Goal: Task Accomplishment & Management: Use online tool/utility

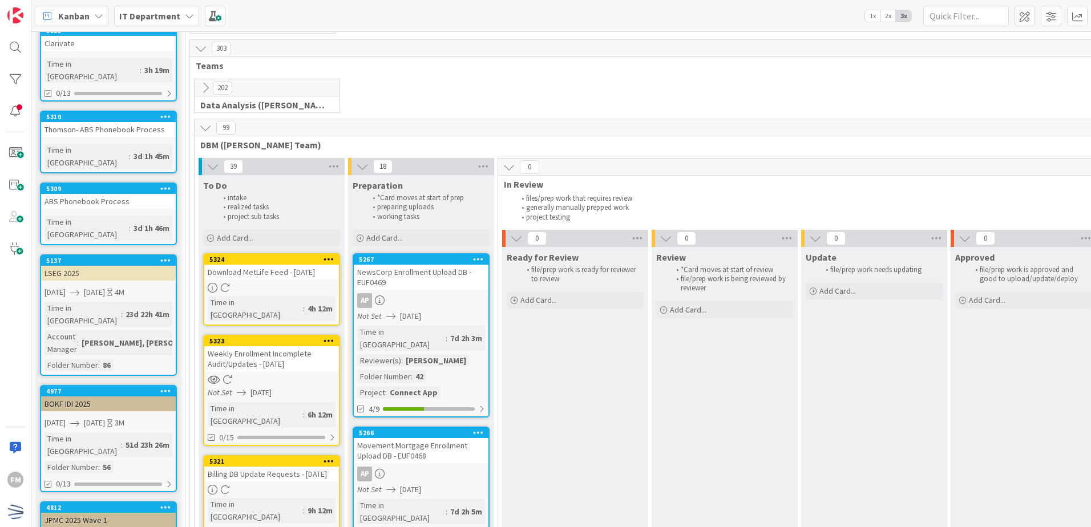
scroll to position [342, 0]
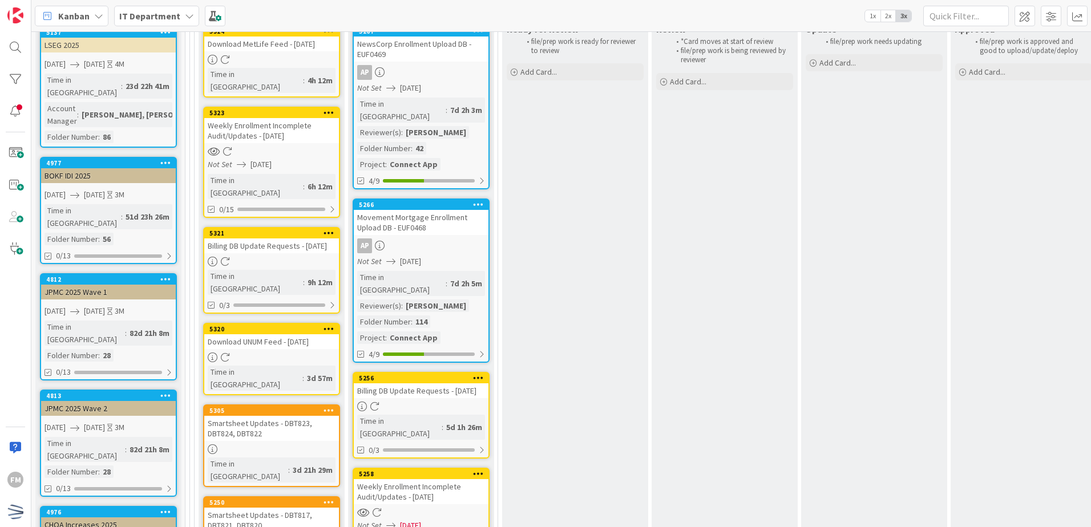
click at [300, 508] on div "Smartsheet Updates - DBT817, DBT821, DBT820" at bounding box center [271, 520] width 135 height 25
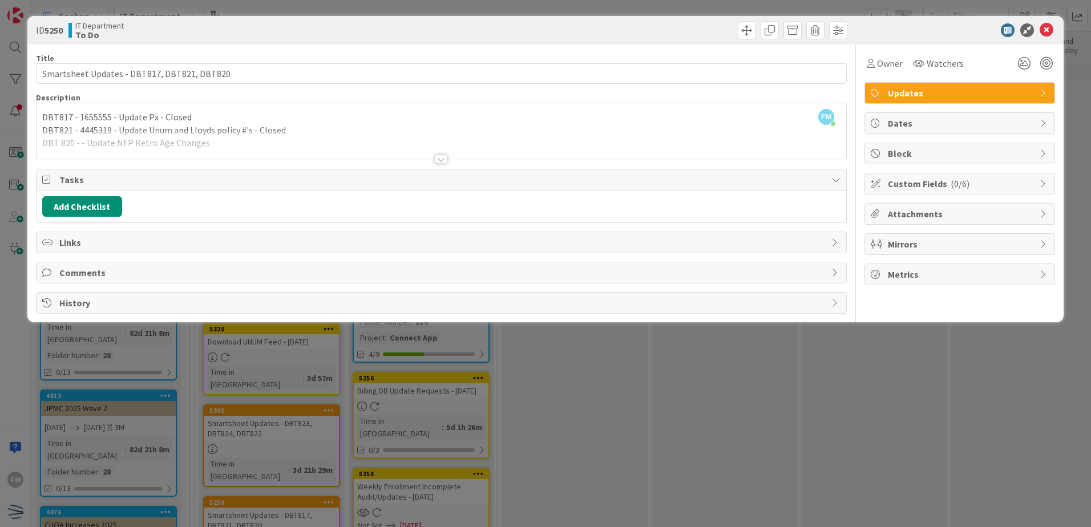
click at [441, 160] on div at bounding box center [441, 159] width 13 height 9
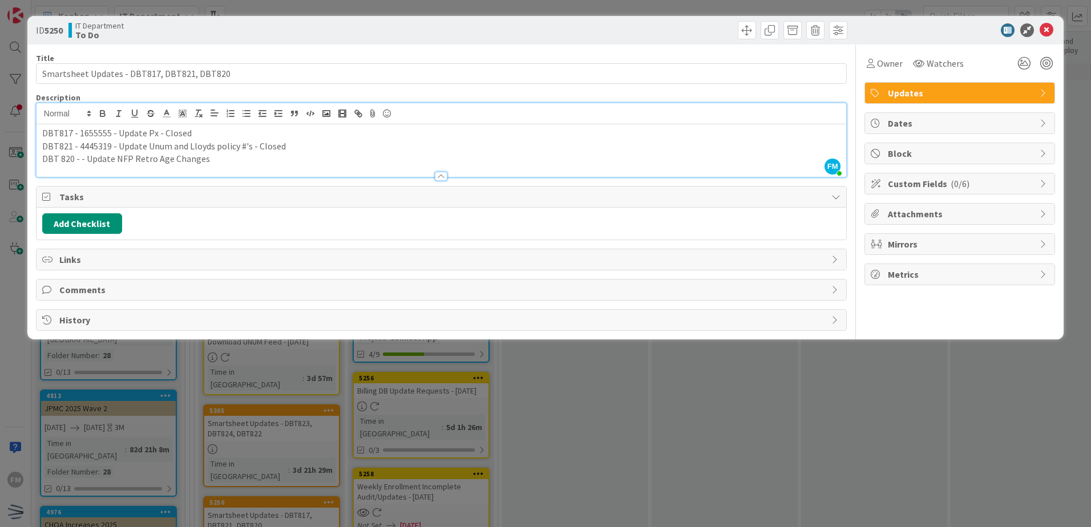
click at [235, 159] on p "DBT 820 - - Update NFP Retro Age Changes" at bounding box center [441, 158] width 798 height 13
click at [1049, 26] on icon at bounding box center [1047, 30] width 14 height 14
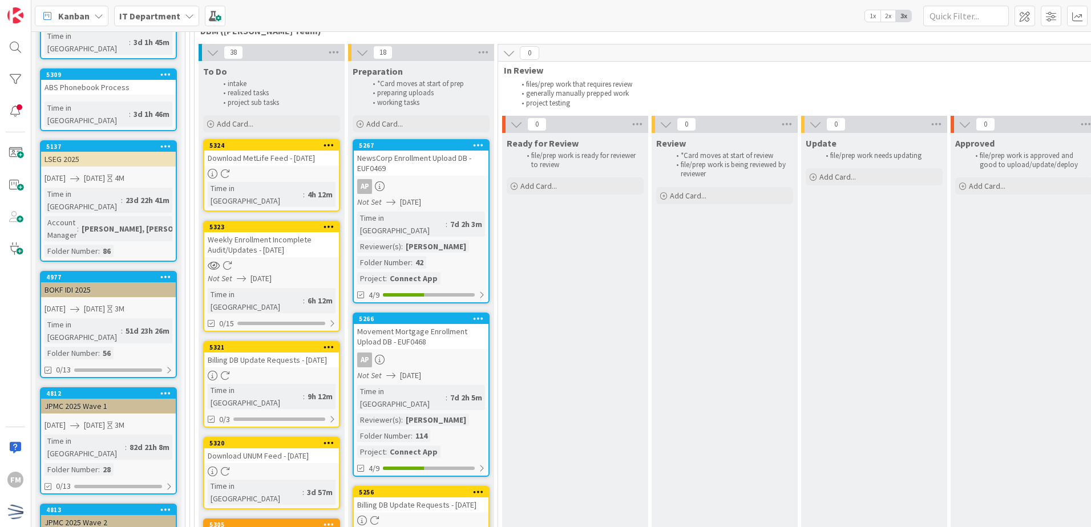
scroll to position [400, 0]
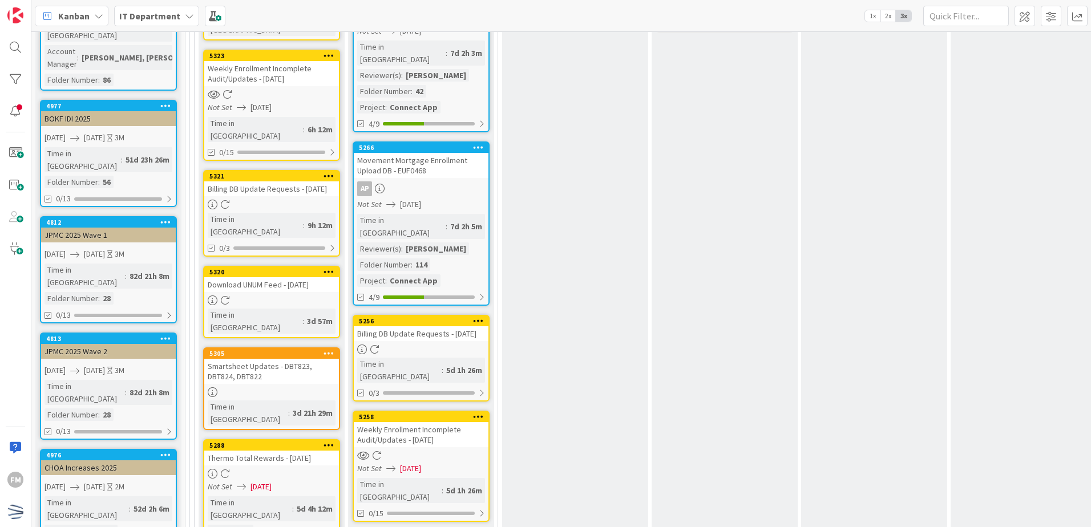
click at [293, 359] on div "Smartsheet Updates - DBT823, DBT824, DBT822" at bounding box center [271, 371] width 135 height 25
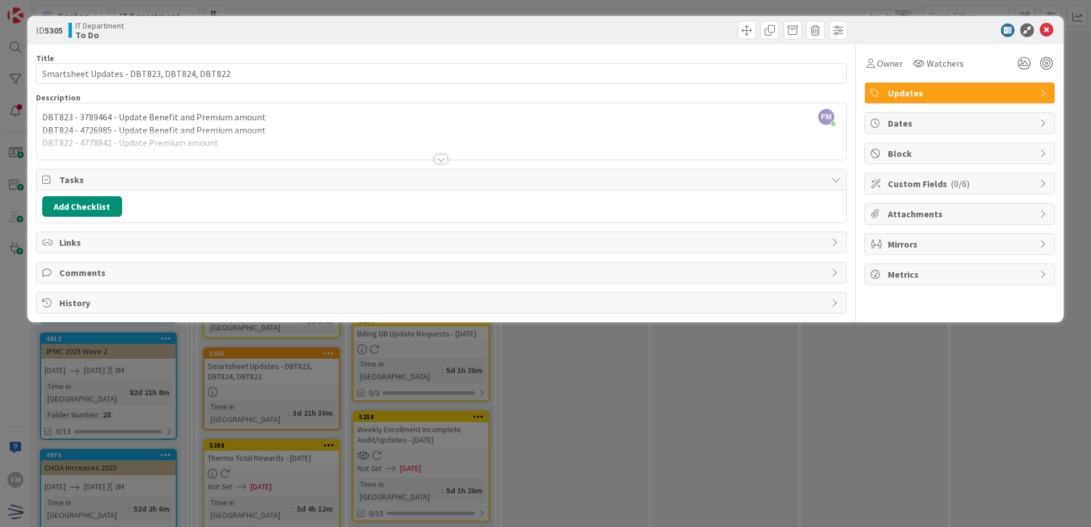
click at [442, 162] on div at bounding box center [441, 159] width 13 height 9
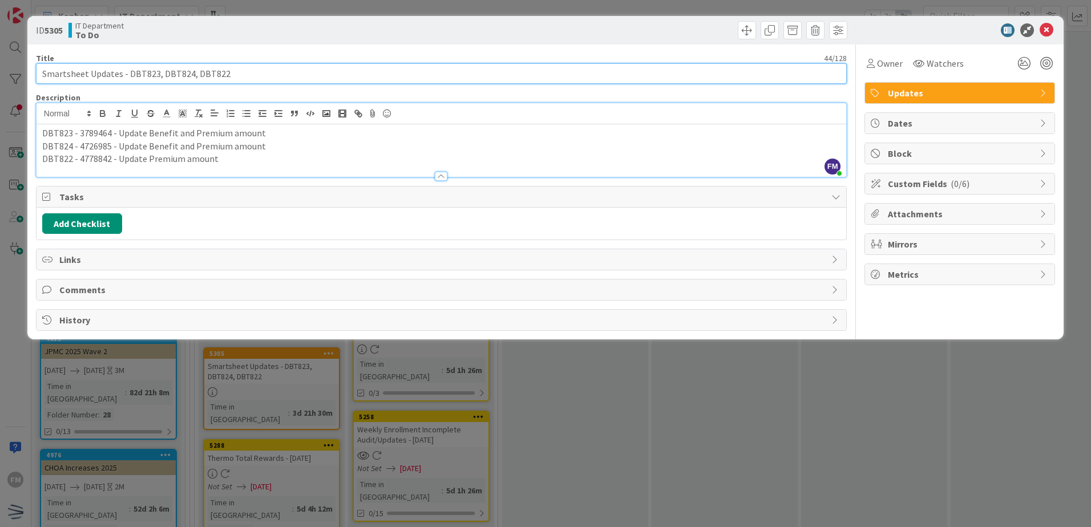
click at [242, 71] on input "Smartsheet Updates - DBT823, DBT824, DBT822" at bounding box center [441, 73] width 811 height 21
type input "Smartsheet Updates - DBT823, DBT824, DBT822, DBT 825"
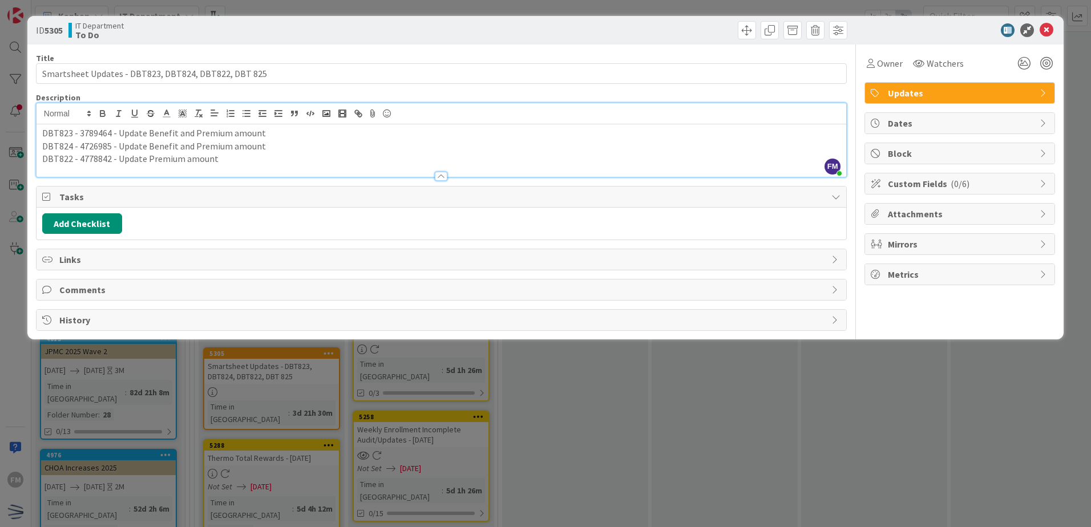
click at [248, 166] on div at bounding box center [442, 171] width 810 height 12
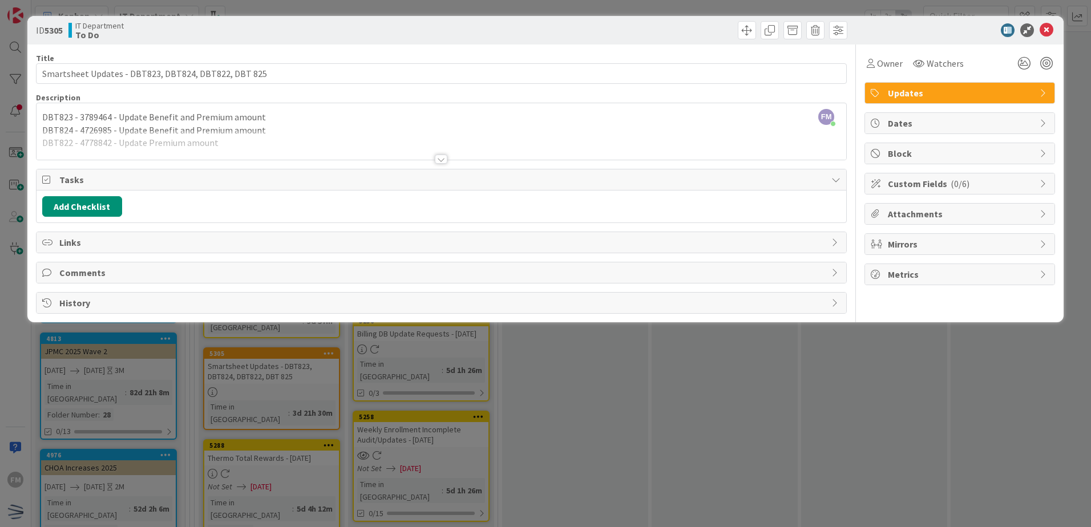
click at [439, 154] on div at bounding box center [442, 145] width 810 height 29
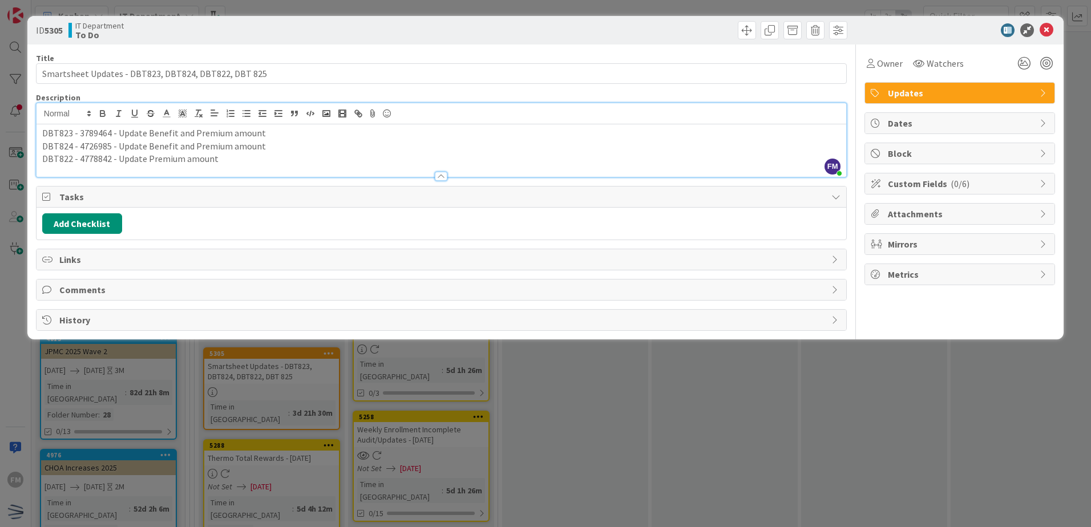
click at [252, 164] on p "DBT822 - 4778842 - Update Premium amount" at bounding box center [441, 158] width 798 height 13
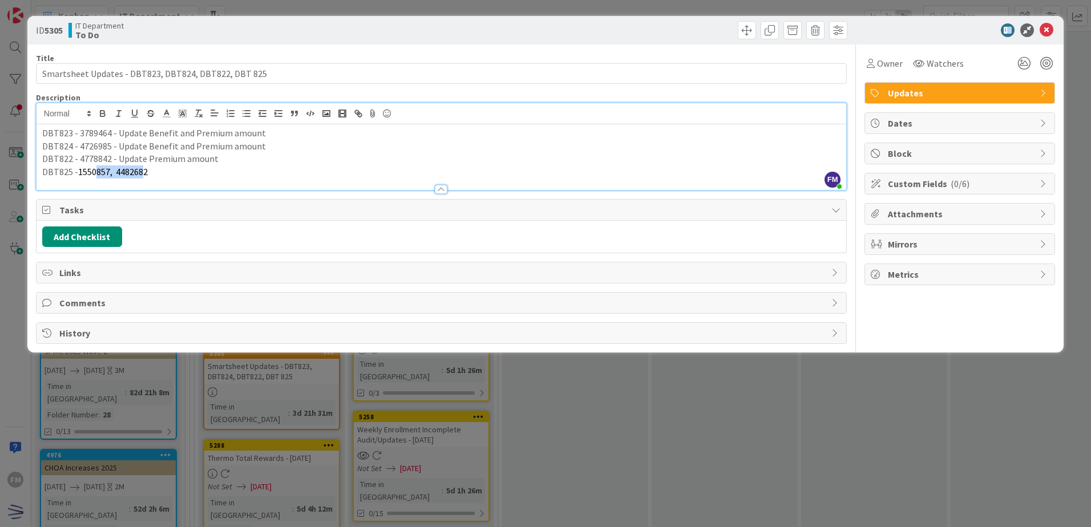
drag, startPoint x: 98, startPoint y: 174, endPoint x: 145, endPoint y: 173, distance: 47.4
click at [144, 173] on span "1550857, 4482682" at bounding box center [113, 171] width 70 height 11
drag, startPoint x: 154, startPoint y: 172, endPoint x: 79, endPoint y: 174, distance: 74.8
click at [79, 174] on p "DBT825 - 1550857, 4482682" at bounding box center [441, 172] width 798 height 13
click at [172, 178] on div at bounding box center [442, 184] width 810 height 12
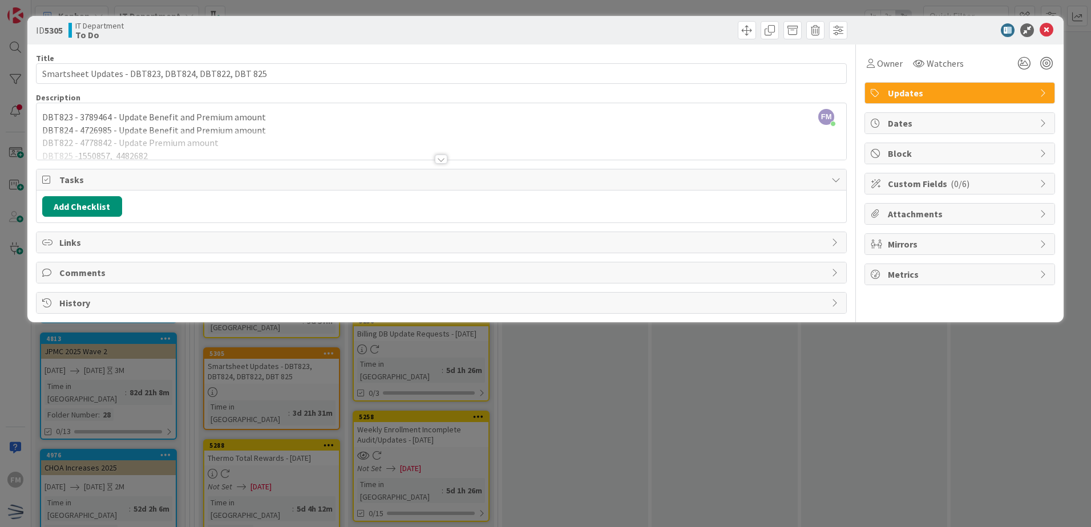
click at [275, 166] on div "Title 52 / 128 Smartsheet Updates - DBT823, DBT824, DBT822, DBT 825 Description…" at bounding box center [441, 179] width 811 height 269
click at [280, 158] on div at bounding box center [442, 145] width 810 height 29
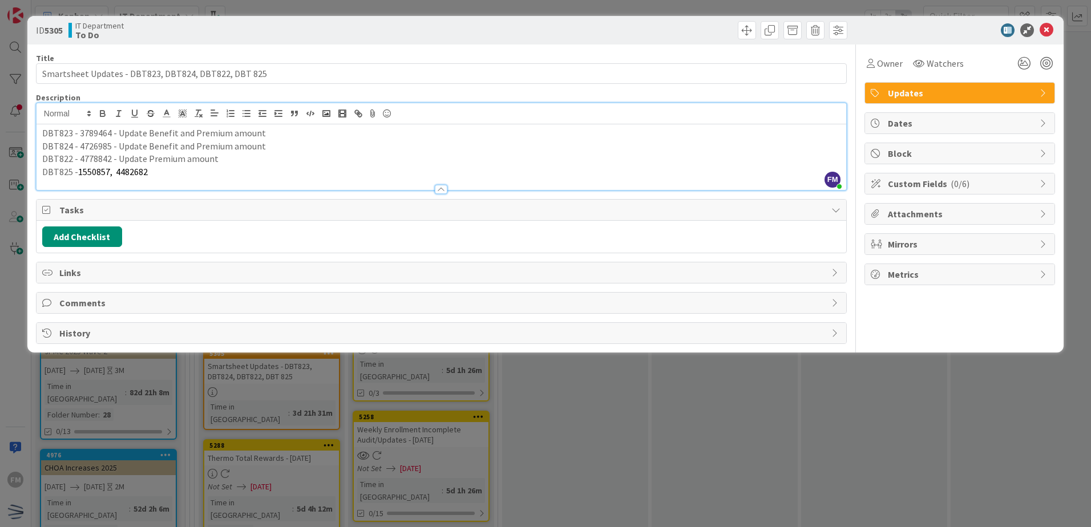
click at [182, 174] on p "DBT825 - 1550857, 4482682" at bounding box center [441, 172] width 798 height 13
click at [286, 180] on div at bounding box center [442, 184] width 810 height 12
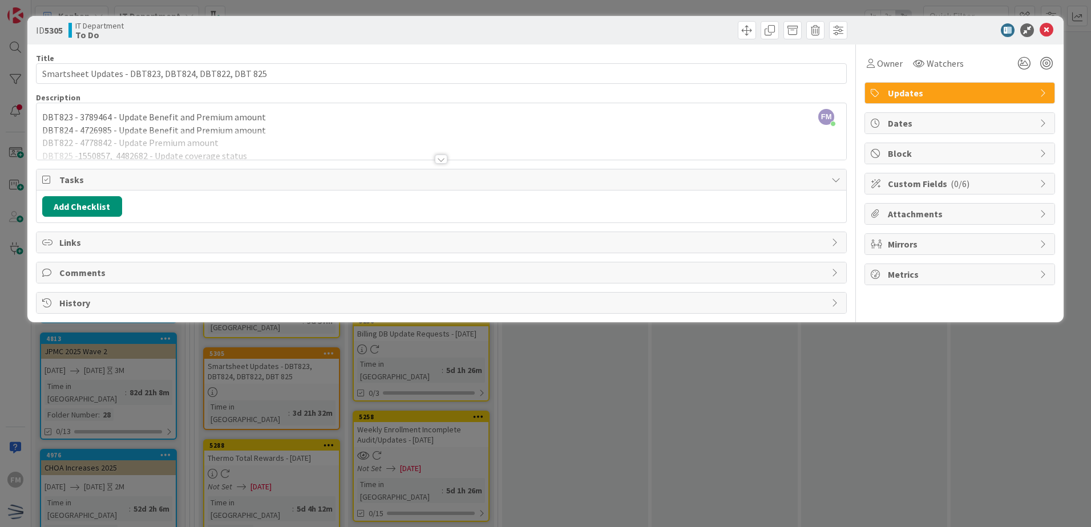
click at [312, 146] on div at bounding box center [442, 145] width 810 height 29
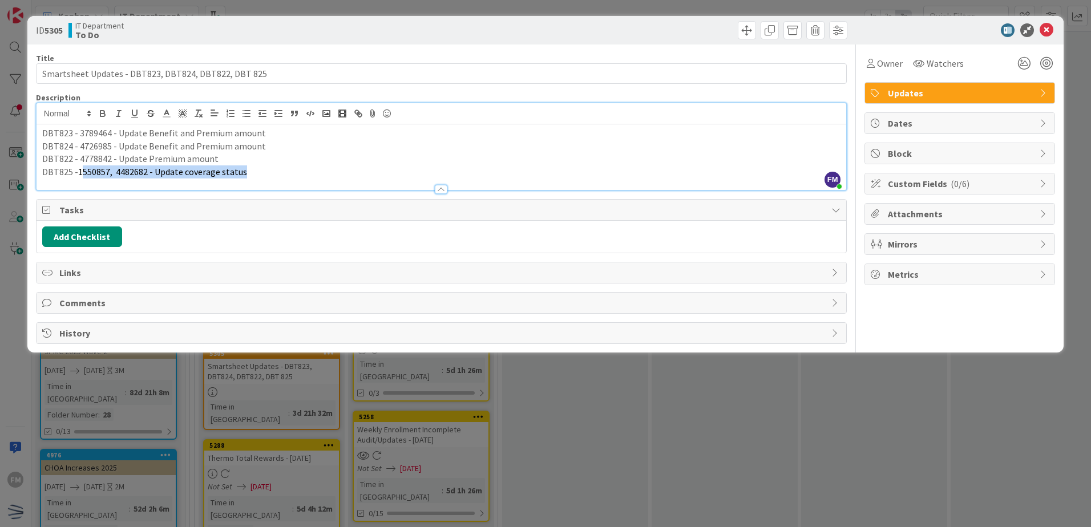
drag, startPoint x: 308, startPoint y: 167, endPoint x: 80, endPoint y: 180, distance: 228.1
click at [80, 180] on div "Description FM [PERSON_NAME] just joined DBT823 - 3789464 - Update Benefit and …" at bounding box center [441, 141] width 811 height 98
click at [107, 116] on icon "button" at bounding box center [103, 113] width 10 height 10
click at [259, 186] on div at bounding box center [442, 184] width 810 height 12
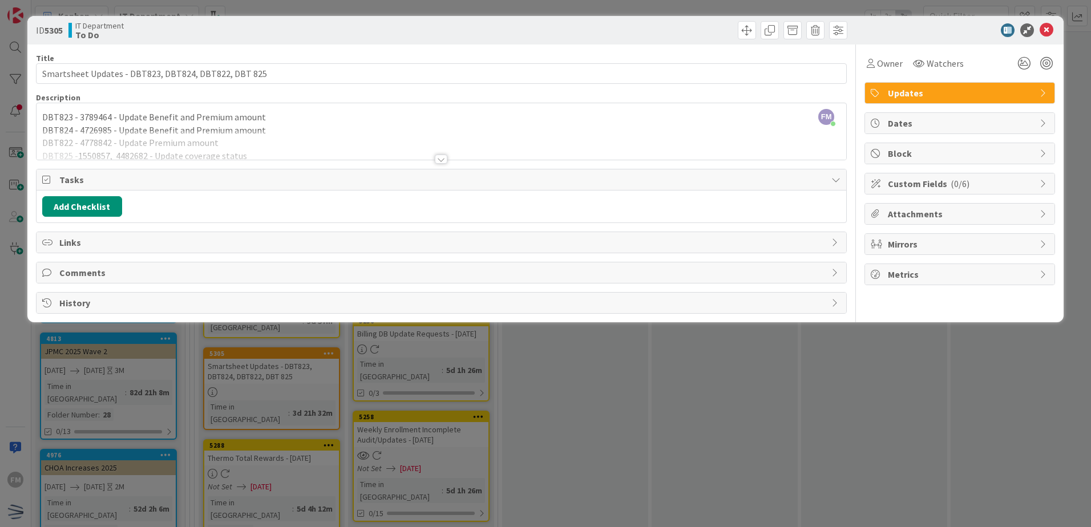
click at [442, 144] on div at bounding box center [442, 145] width 810 height 29
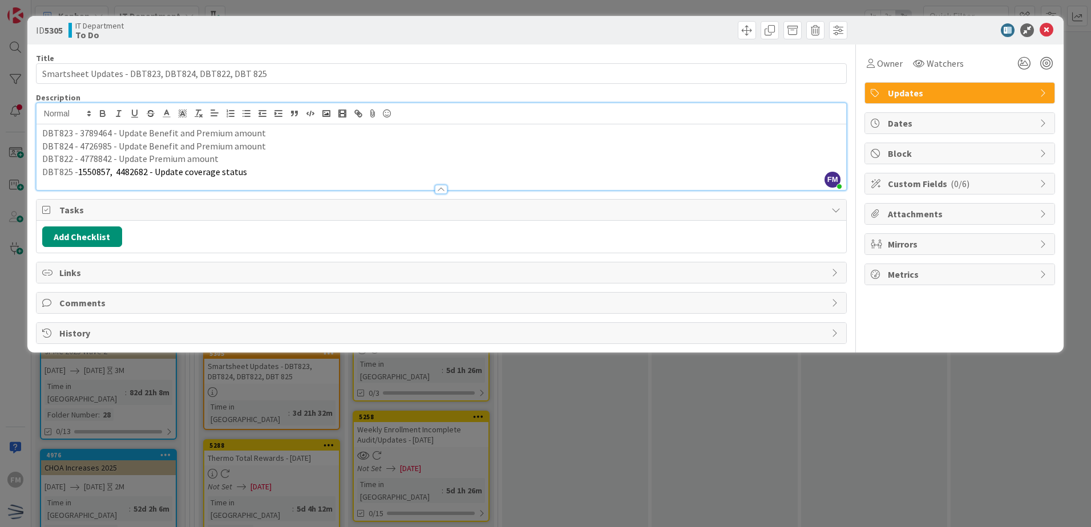
click at [442, 144] on p "DBT824 - 4726985 - Update Benefit and Premium amount" at bounding box center [441, 146] width 798 height 13
click at [293, 160] on p "DBT822 - 4778842 - Update Premium amount" at bounding box center [441, 158] width 798 height 13
click at [325, 172] on p "DBT825 - 1550857, 4482682 - Update coverage status" at bounding box center [441, 172] width 798 height 13
drag, startPoint x: 306, startPoint y: 173, endPoint x: 77, endPoint y: 174, distance: 228.9
click at [77, 174] on p "DBT825 - 1550857, 4482682 - Update coverage status" at bounding box center [441, 172] width 798 height 13
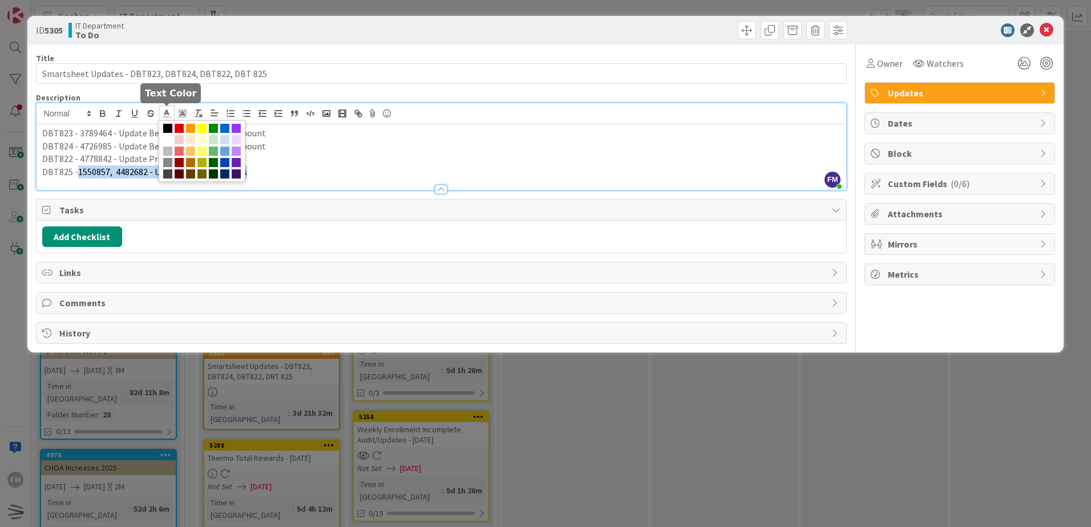
click at [168, 119] on span at bounding box center [167, 113] width 16 height 15
click at [168, 148] on span at bounding box center [167, 151] width 9 height 9
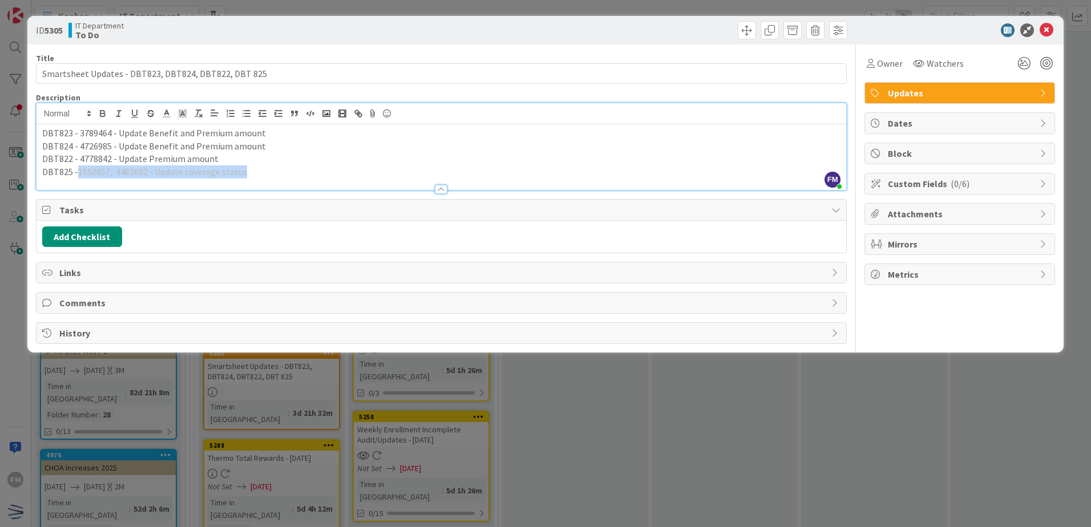
click at [314, 158] on p "DBT822 - 4778842 - Update Premium amount" at bounding box center [441, 158] width 798 height 13
click at [269, 176] on p "DBT825 - 1550857, 4482682 - Update coverage status" at bounding box center [441, 172] width 798 height 13
click at [163, 114] on icon at bounding box center [167, 113] width 10 height 10
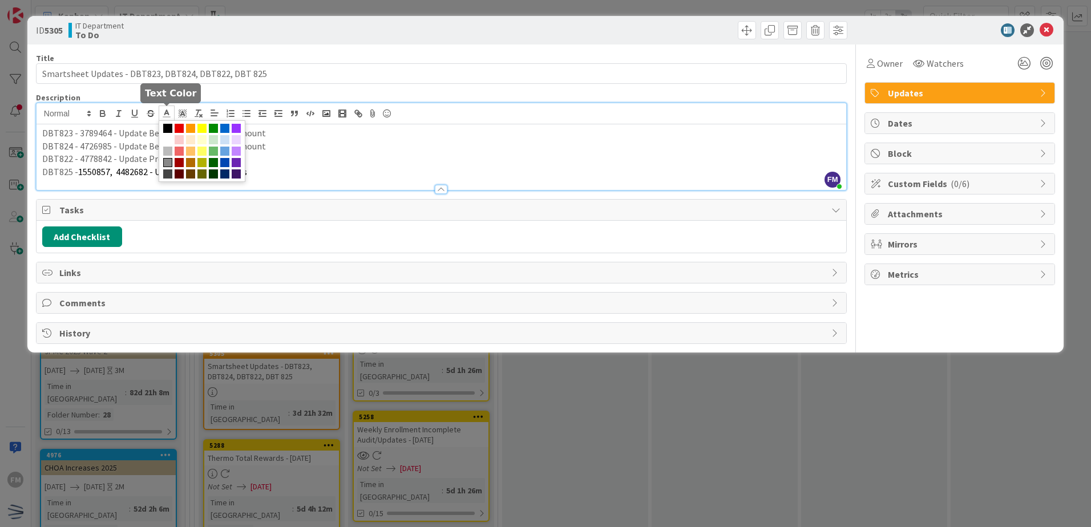
click at [168, 161] on span at bounding box center [167, 162] width 9 height 9
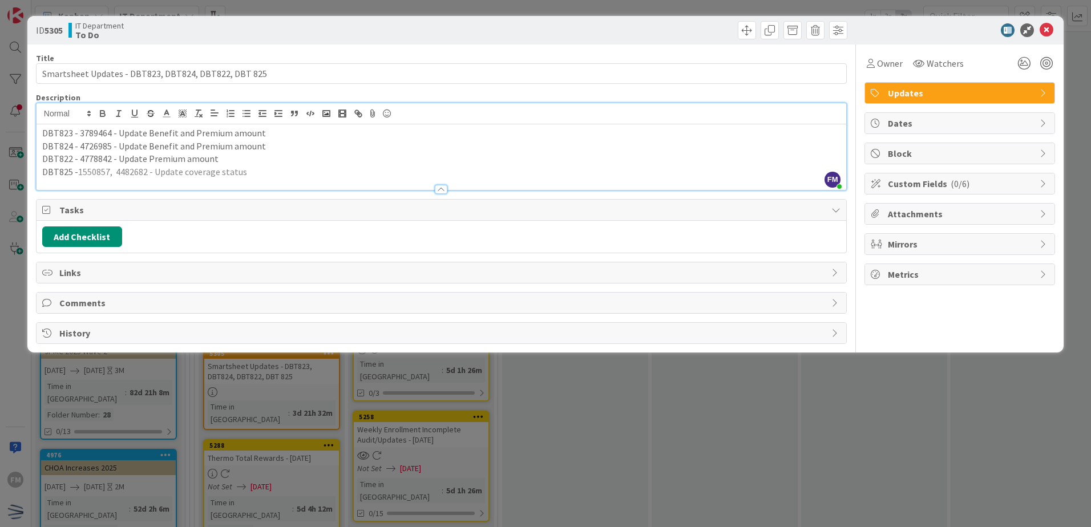
click at [361, 174] on p "DBT825 - 1550857, 4482682 - Update coverage status" at bounding box center [441, 172] width 798 height 13
click at [170, 114] on icon at bounding box center [167, 113] width 10 height 10
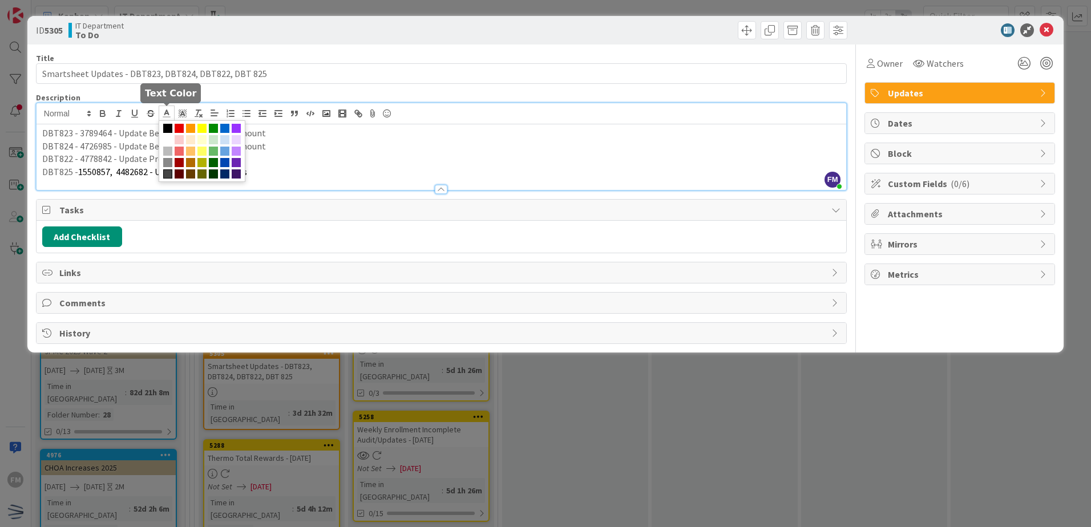
click at [169, 172] on span at bounding box center [167, 174] width 9 height 9
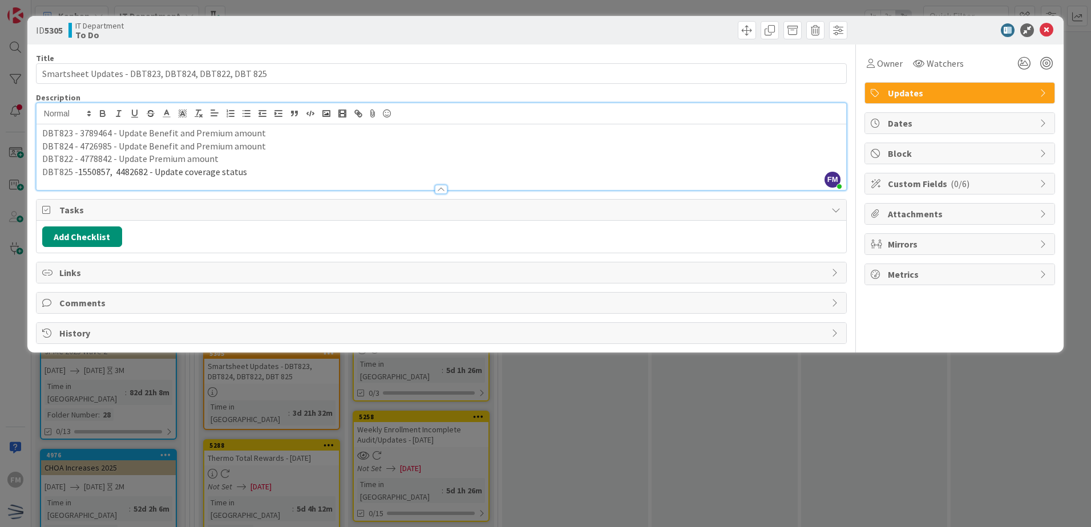
click at [326, 163] on p "DBT822 - 4778842 - Update Premium amount" at bounding box center [441, 158] width 798 height 13
click at [1048, 29] on icon at bounding box center [1047, 30] width 14 height 14
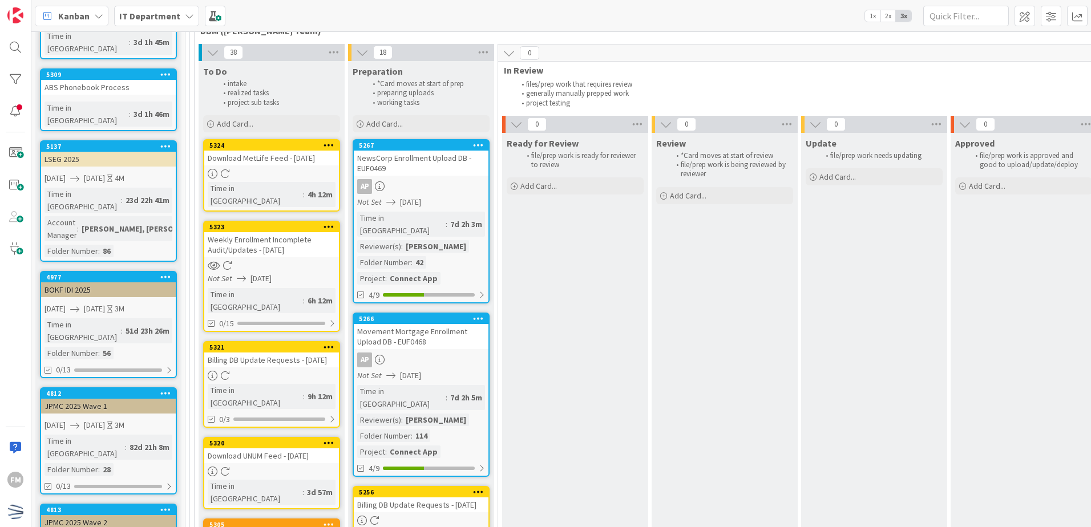
scroll to position [457, 0]
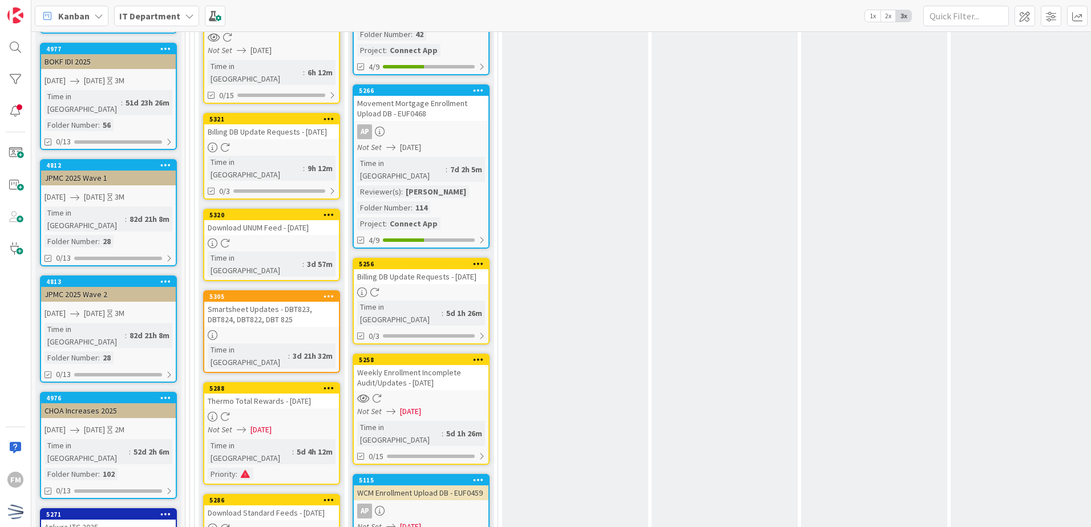
click at [304, 302] on div "Smartsheet Updates - DBT823, DBT824, DBT822, DBT 825" at bounding box center [271, 314] width 135 height 25
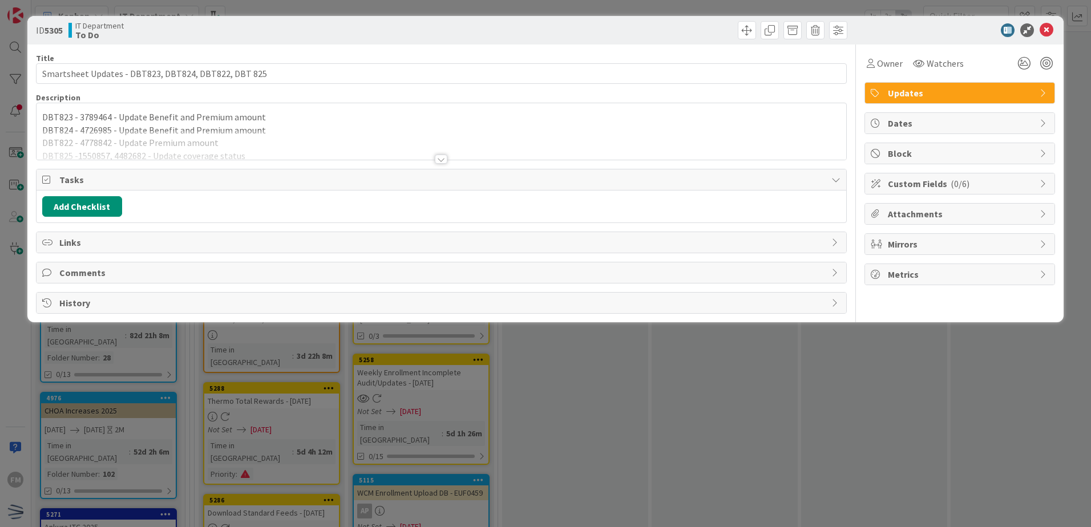
click at [437, 156] on div at bounding box center [441, 159] width 13 height 9
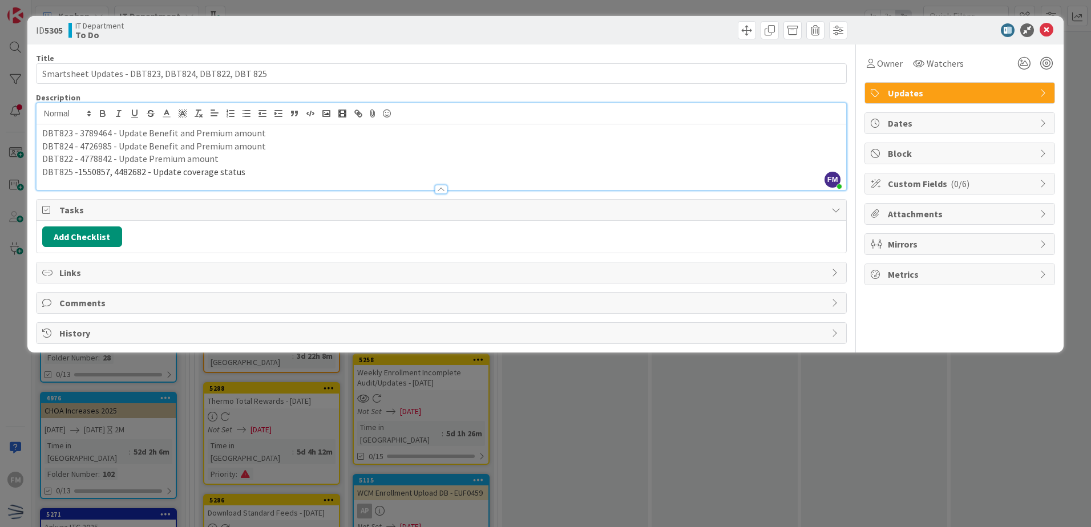
click at [84, 130] on p "DBT823 - 3789464 - Update Benefit and Premium amount" at bounding box center [441, 133] width 798 height 13
copy p "3789464"
click at [92, 150] on p "DBT824 - 4726985 - Update Benefit and Premium amount" at bounding box center [441, 146] width 798 height 13
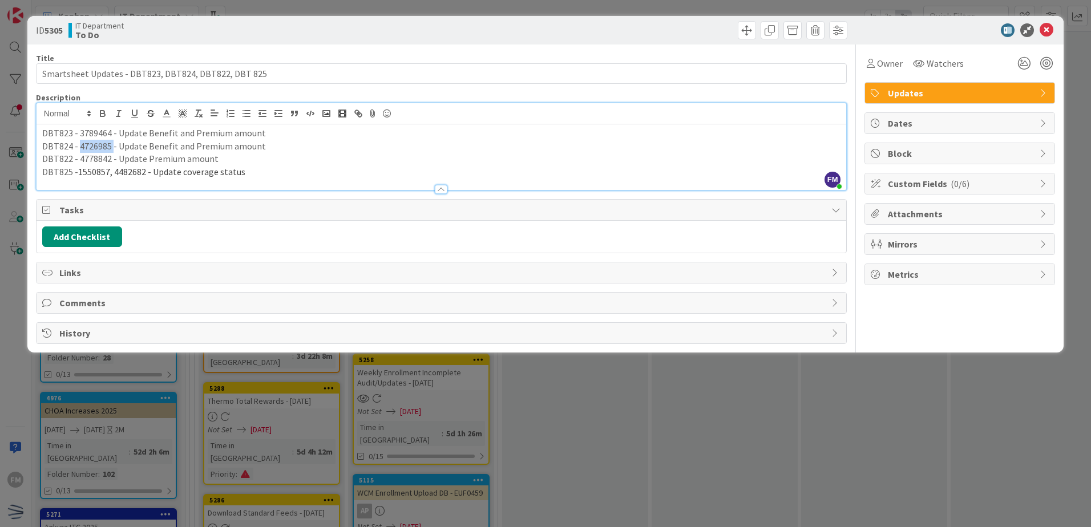
copy p "4726985"
